Goal: Information Seeking & Learning: Learn about a topic

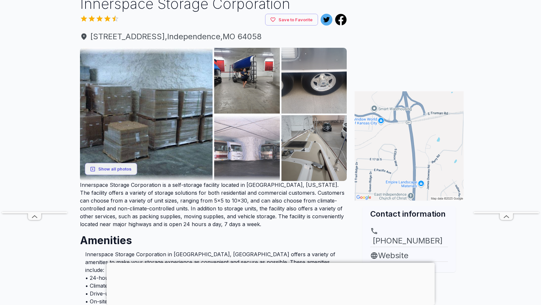
scroll to position [65, 0]
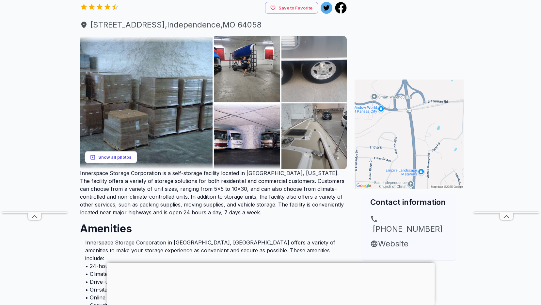
click at [122, 156] on button "Show all photos" at bounding box center [111, 157] width 52 height 12
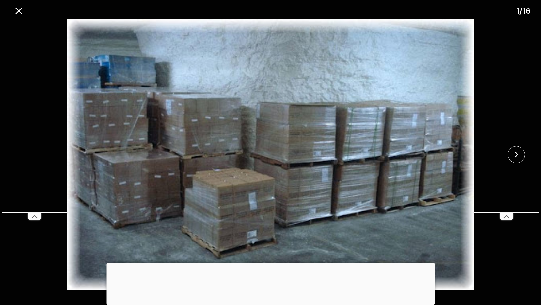
click at [122, 156] on div at bounding box center [270, 152] width 541 height 305
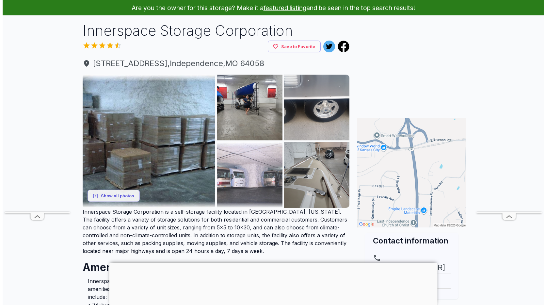
scroll to position [0, 0]
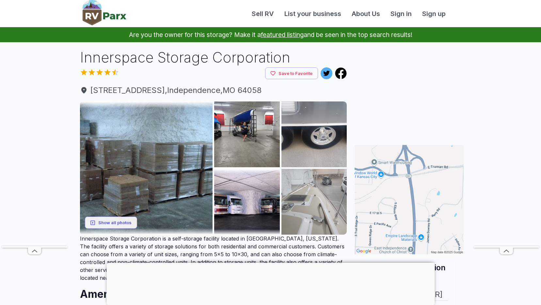
click at [308, 184] on img at bounding box center [315, 202] width 66 height 66
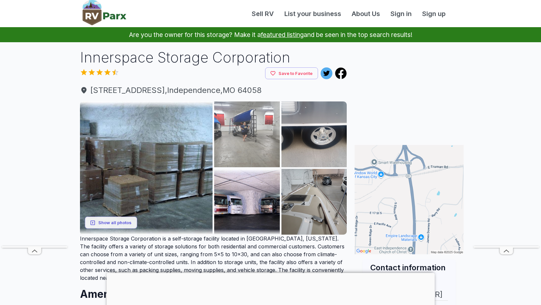
click at [241, 121] on img at bounding box center [247, 134] width 66 height 66
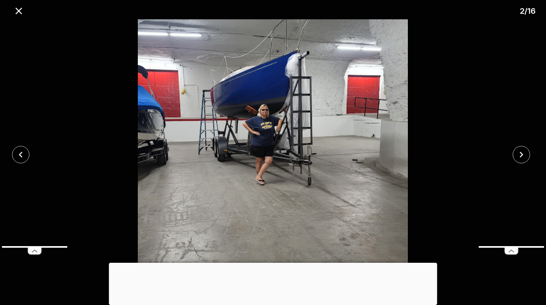
click at [273, 262] on div at bounding box center [273, 262] width 328 height 0
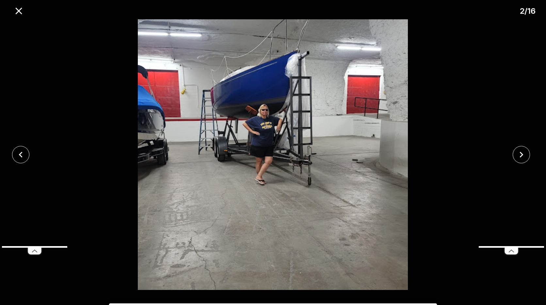
click at [297, 195] on img at bounding box center [272, 154] width 455 height 270
